Goal: Check status: Check status

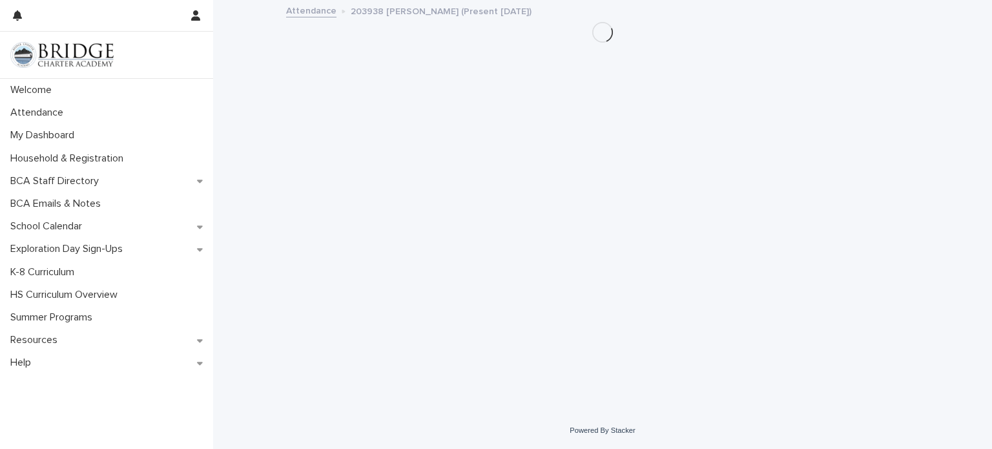
click at [462, 197] on div "Loading... Saving… Loading... Saving…" at bounding box center [603, 190] width 646 height 378
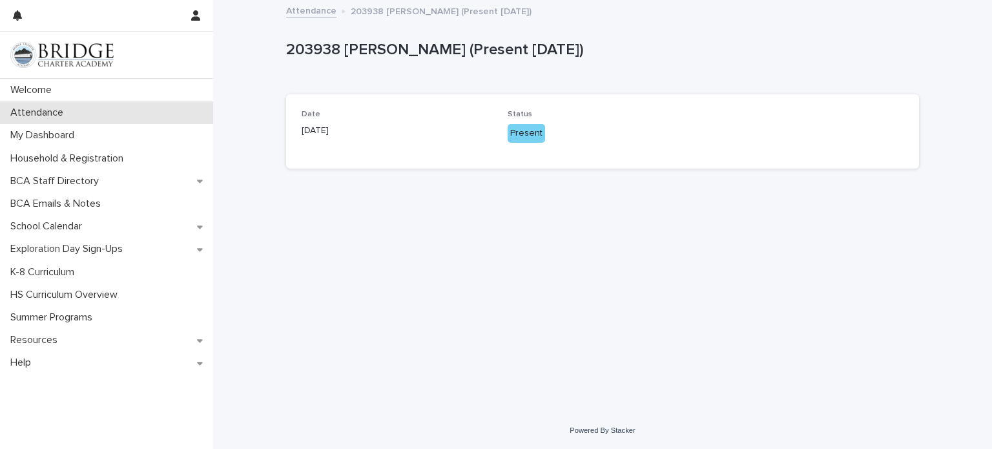
click at [42, 116] on p "Attendance" at bounding box center [39, 113] width 68 height 12
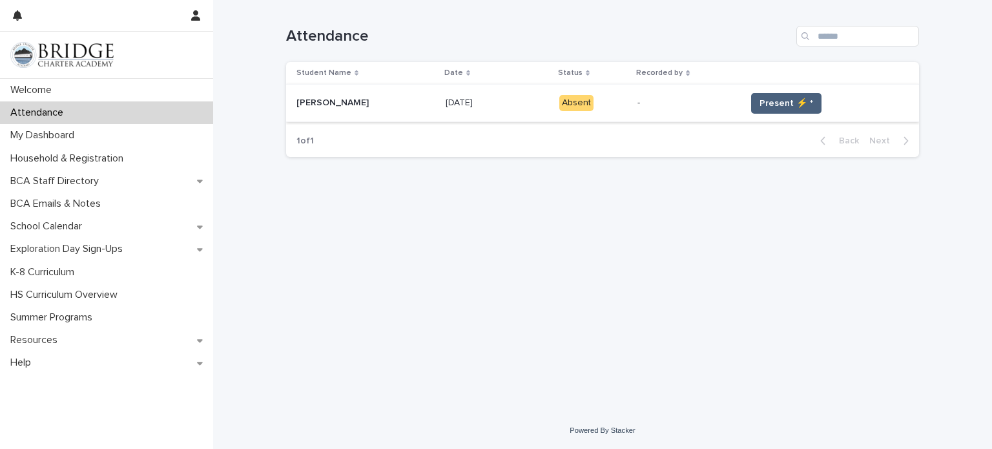
click at [765, 104] on span "Present ⚡ *" at bounding box center [787, 103] width 54 height 13
click at [768, 105] on span "Present ⚡ *" at bounding box center [787, 103] width 54 height 13
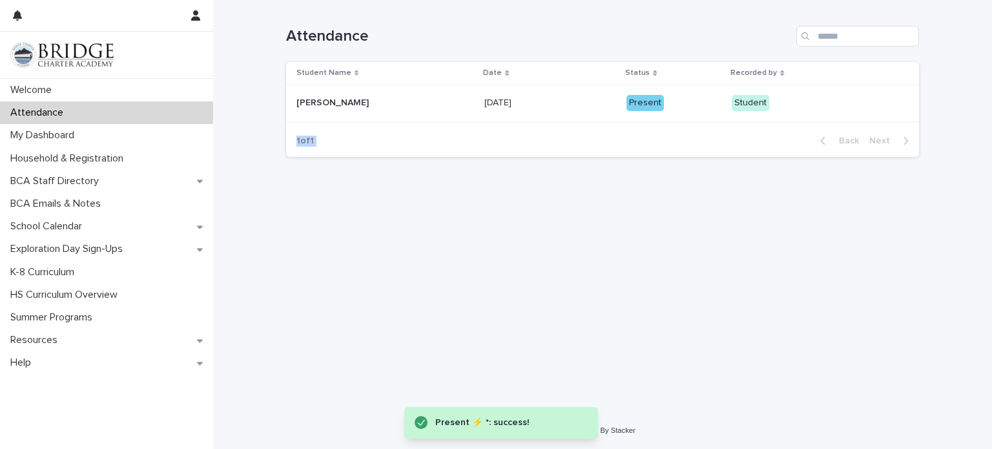
drag, startPoint x: 768, startPoint y: 105, endPoint x: 810, endPoint y: 174, distance: 80.9
click at [810, 174] on div "Loading... Saving… Loading... Saving… Attendance Student Name Date Status Recor…" at bounding box center [603, 190] width 646 height 380
